Goal: Book appointment/travel/reservation

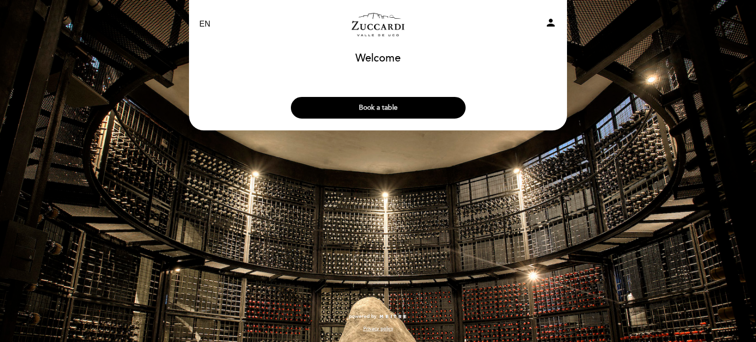
click at [368, 109] on button "Book a table" at bounding box center [378, 108] width 175 height 22
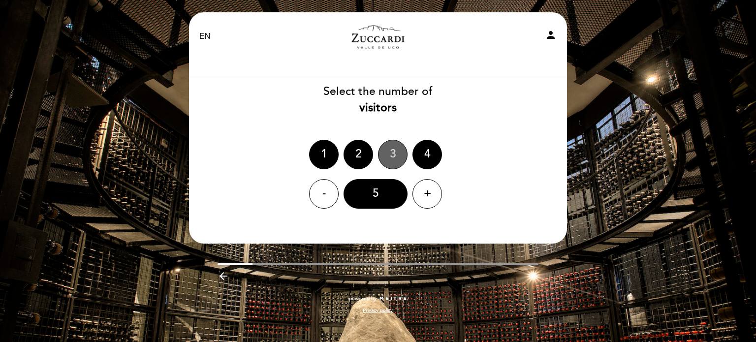
click at [390, 153] on div "3" at bounding box center [393, 155] width 30 height 30
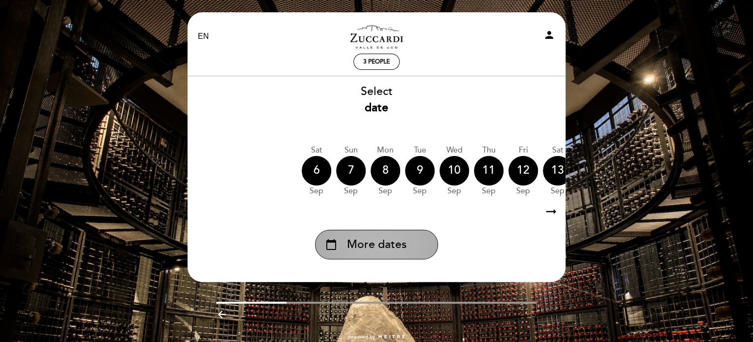
click at [398, 248] on span "More dates" at bounding box center [377, 245] width 60 height 16
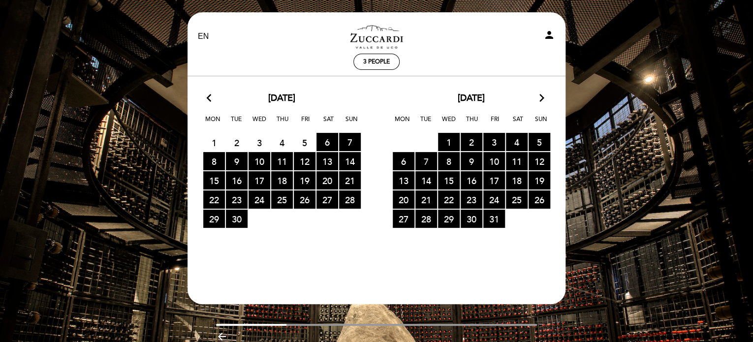
click at [417, 162] on span "7 RESERVATIONS AVAILABLE" at bounding box center [427, 161] width 22 height 18
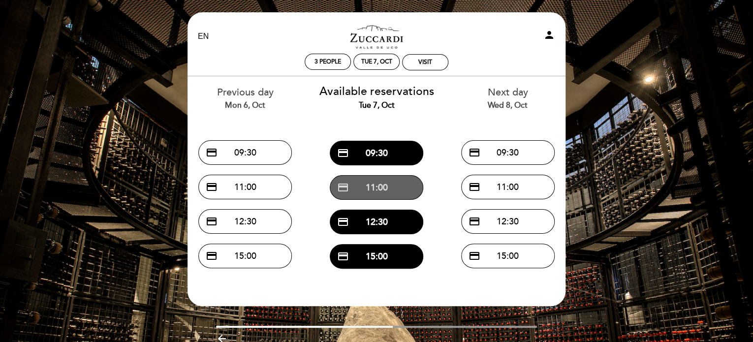
click at [384, 186] on button "credit_card 11:00" at bounding box center [377, 187] width 94 height 25
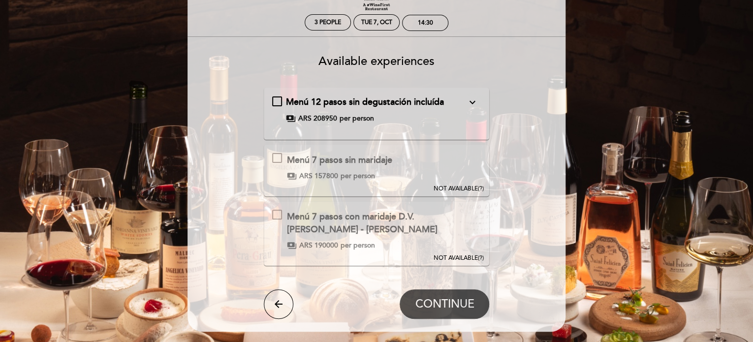
scroll to position [59, 0]
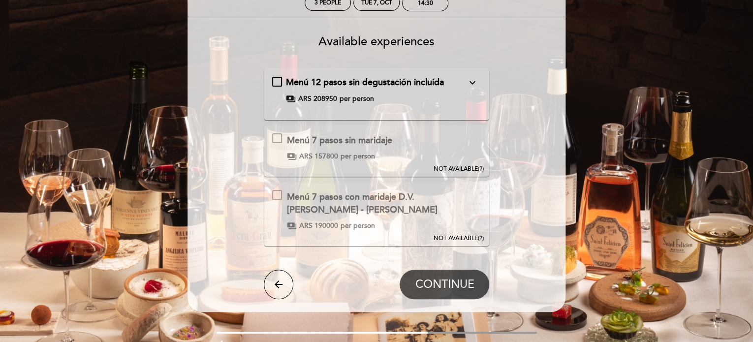
click at [378, 143] on div "Menú 7 pasos sin maridaje" at bounding box center [339, 140] width 105 height 13
click at [441, 3] on div "14:30" at bounding box center [425, 3] width 45 height 15
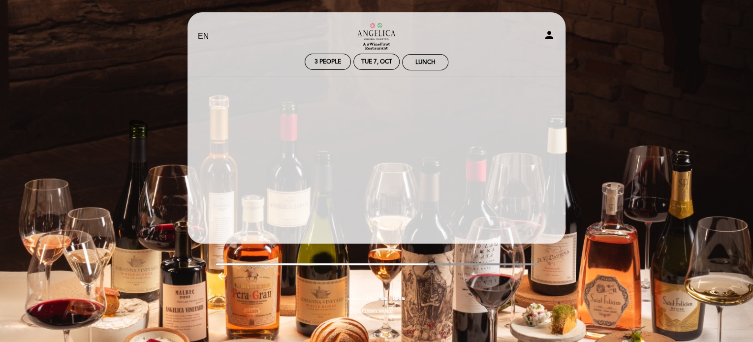
scroll to position [0, 0]
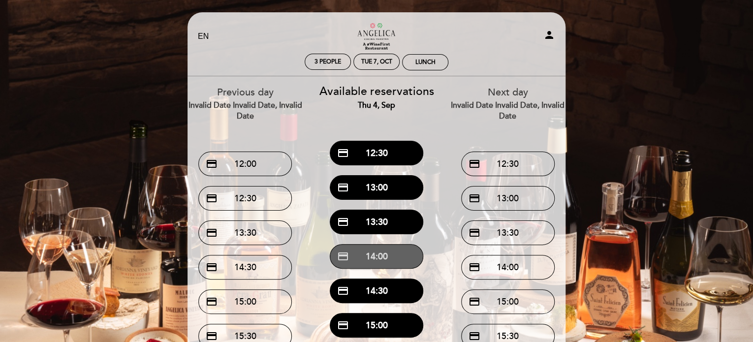
click at [365, 249] on button "credit_card 14:00" at bounding box center [377, 256] width 94 height 25
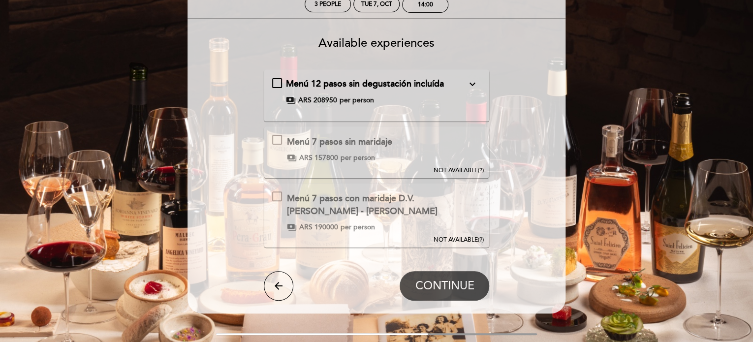
scroll to position [59, 0]
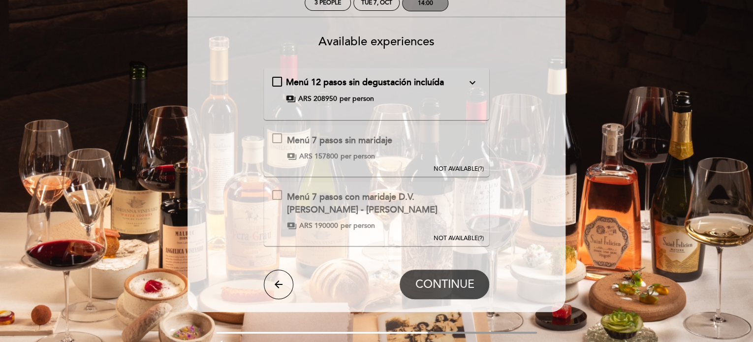
click at [427, 10] on div "14:00" at bounding box center [425, 3] width 45 height 15
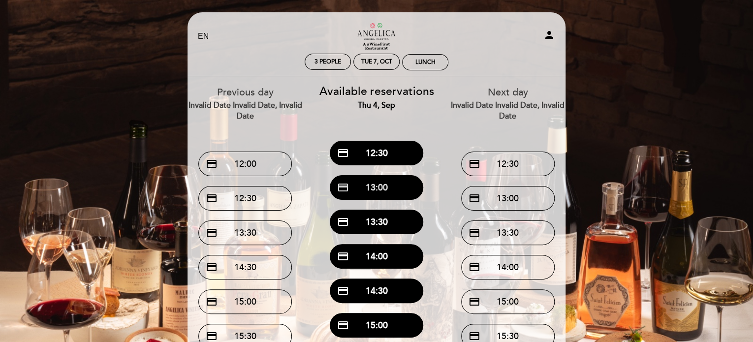
click at [394, 190] on button "credit_card 13:00" at bounding box center [377, 187] width 94 height 25
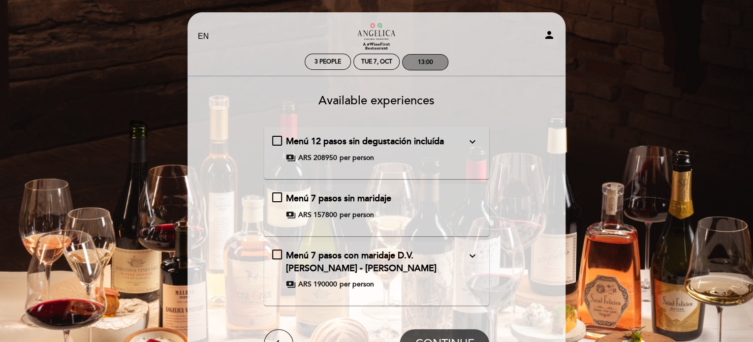
click at [432, 59] on div "13:00" at bounding box center [425, 62] width 15 height 7
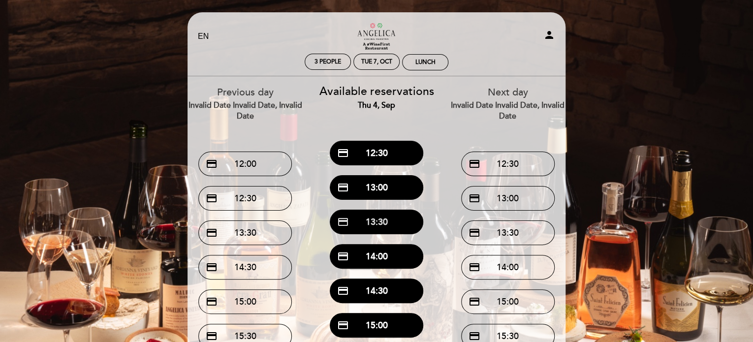
click at [378, 222] on button "credit_card 13:30" at bounding box center [377, 222] width 94 height 25
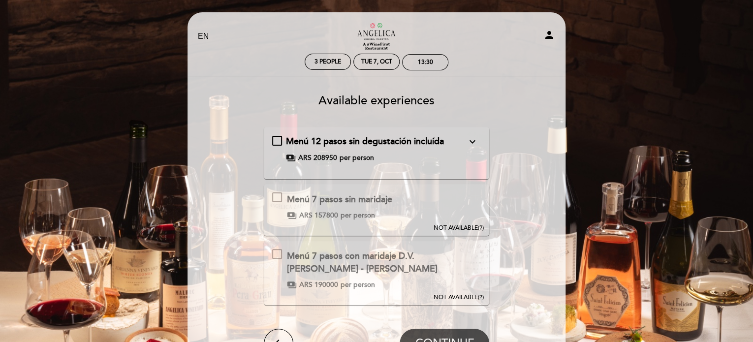
click at [276, 136] on div "Menú 12 pasos sin degustación incluída expand_more Incluye: Menú degustación 12…" at bounding box center [376, 149] width 209 height 28
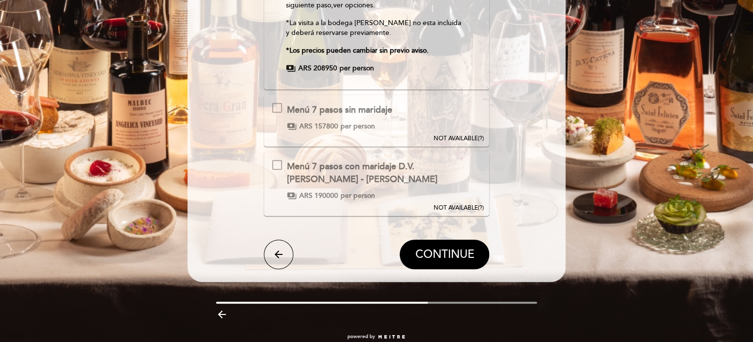
scroll to position [278, 0]
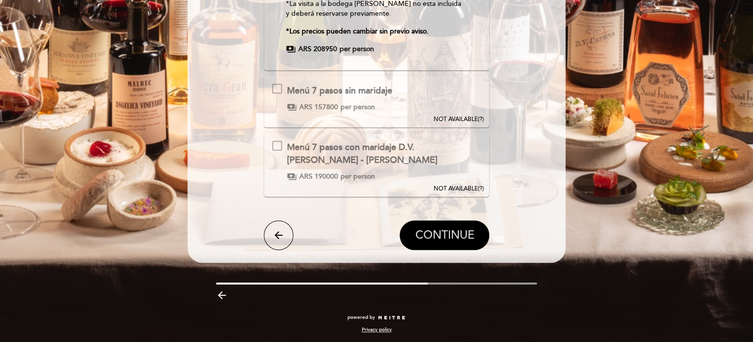
click at [447, 230] on span "CONTINUE" at bounding box center [444, 235] width 59 height 14
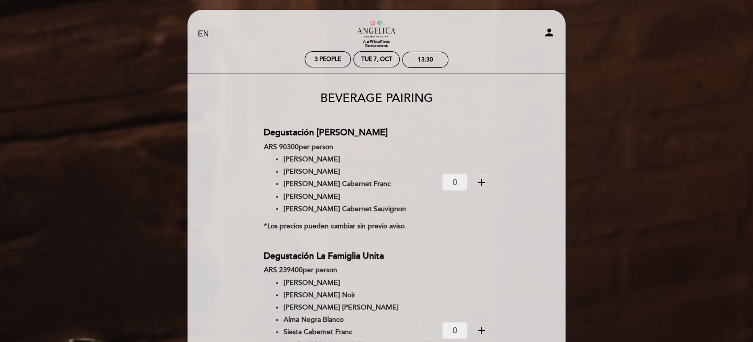
scroll to position [0, 0]
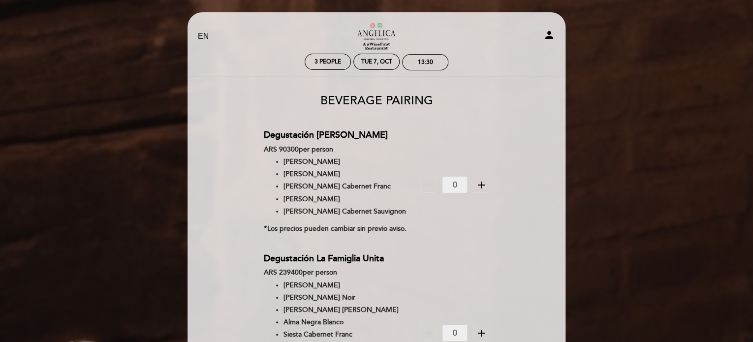
click at [482, 183] on icon "add" at bounding box center [482, 185] width 12 height 12
click at [431, 187] on icon "remove" at bounding box center [429, 185] width 12 height 12
click at [425, 60] on div "13:30" at bounding box center [425, 62] width 15 height 7
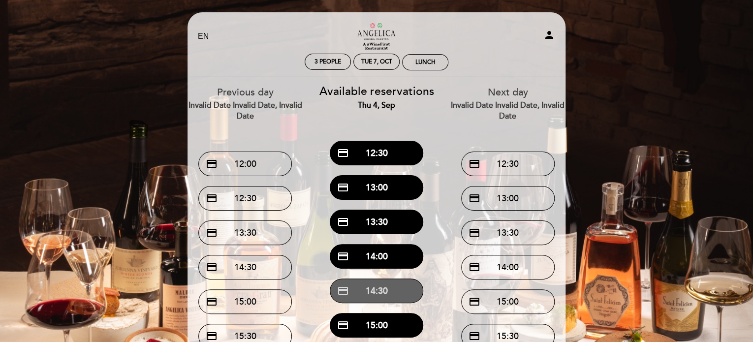
click at [389, 294] on button "credit_card 14:30" at bounding box center [377, 291] width 94 height 25
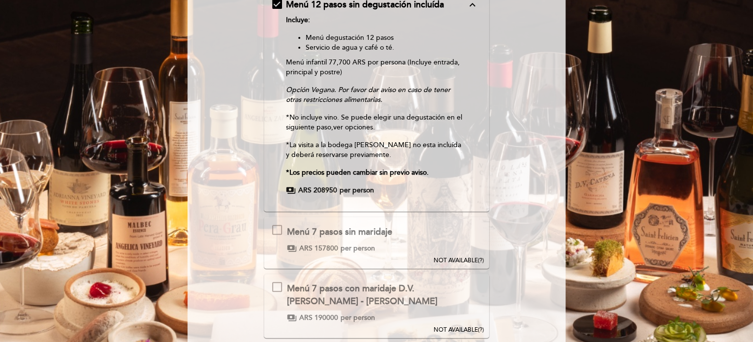
scroll to position [217, 0]
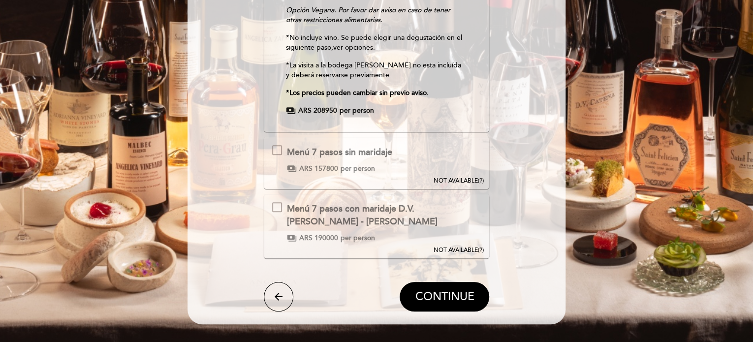
click at [412, 177] on div "Menú 7 pasos sin maridaje This experience is not available for your selected da…" at bounding box center [377, 163] width 226 height 52
click at [451, 182] on span "NOT AVAILABLE" at bounding box center [455, 180] width 44 height 7
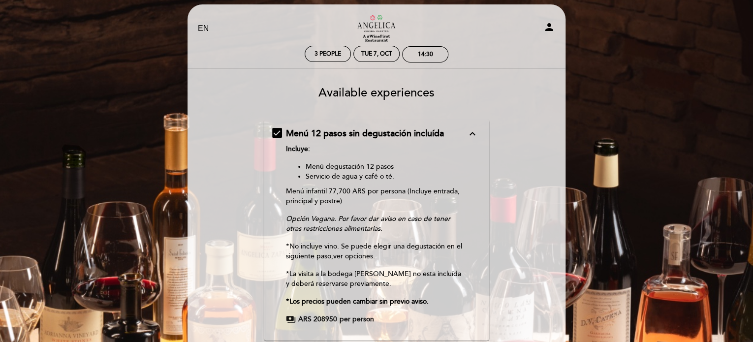
scroll to position [0, 0]
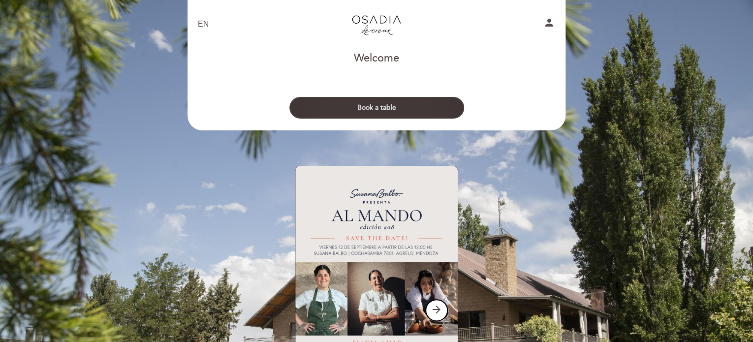
click at [434, 116] on button "Book a table" at bounding box center [376, 108] width 175 height 22
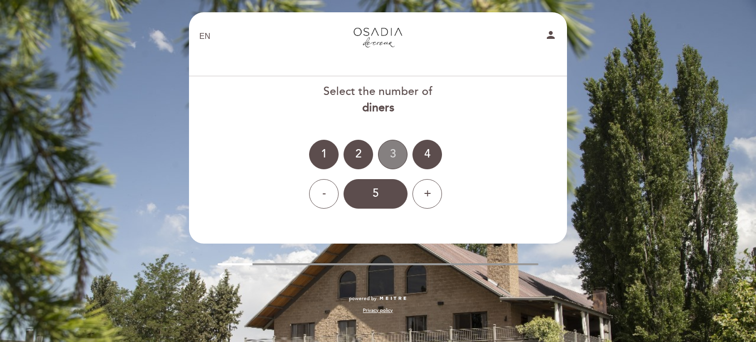
click at [396, 150] on div "3" at bounding box center [393, 155] width 30 height 30
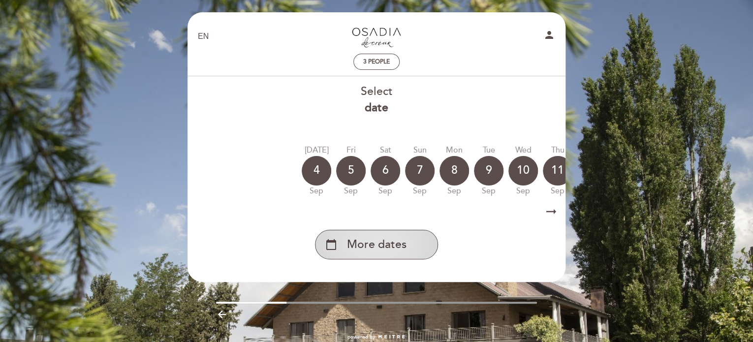
click at [408, 234] on div "calendar_today More dates" at bounding box center [376, 245] width 123 height 30
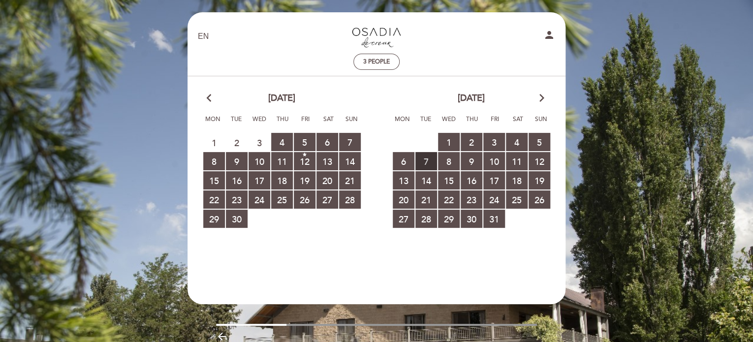
click at [422, 164] on span "7 RESERVATIONS AVAILABLE" at bounding box center [427, 161] width 22 height 18
